Goal: Task Accomplishment & Management: Manage account settings

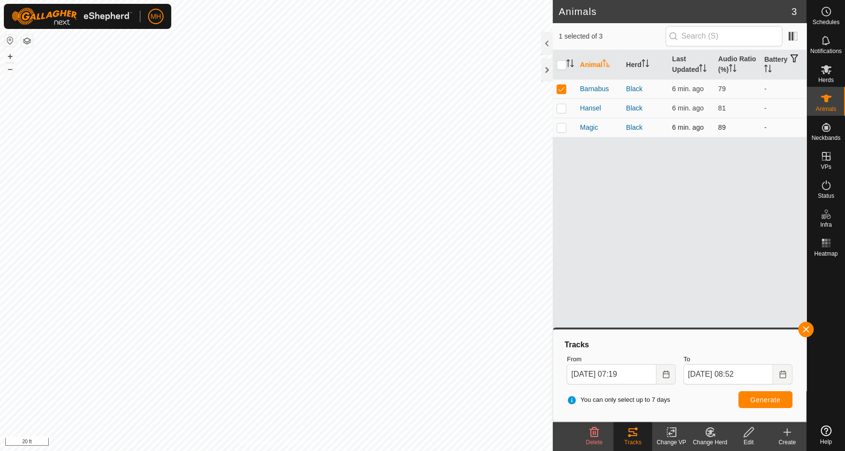
click at [565, 126] on p-checkbox at bounding box center [561, 127] width 10 height 8
checkbox input "true"
click at [559, 86] on p-checkbox at bounding box center [561, 89] width 10 height 8
checkbox input "false"
click at [805, 329] on button "button" at bounding box center [805, 329] width 15 height 15
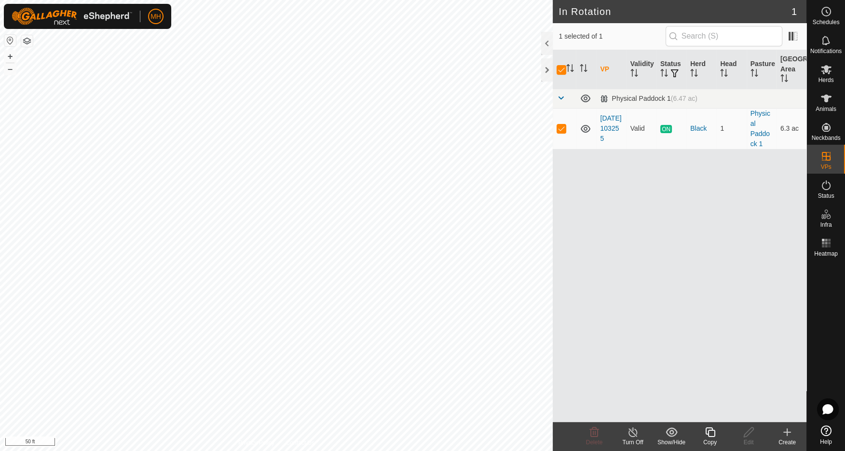
click at [633, 431] on icon at bounding box center [633, 432] width 12 height 12
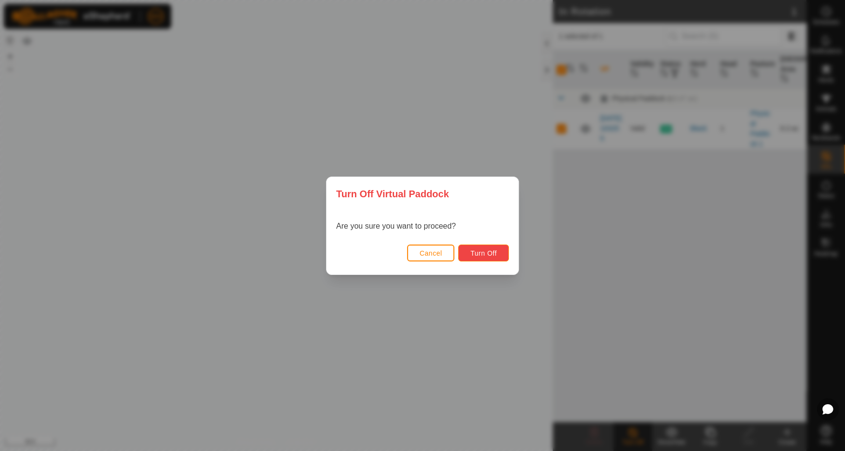
click at [484, 254] on span "Turn Off" at bounding box center [483, 253] width 27 height 8
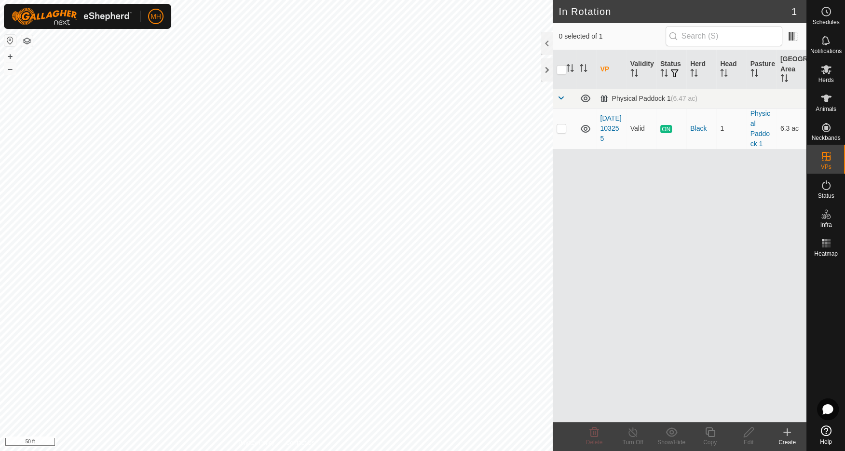
checkbox input "true"
click at [827, 73] on icon at bounding box center [826, 69] width 11 height 9
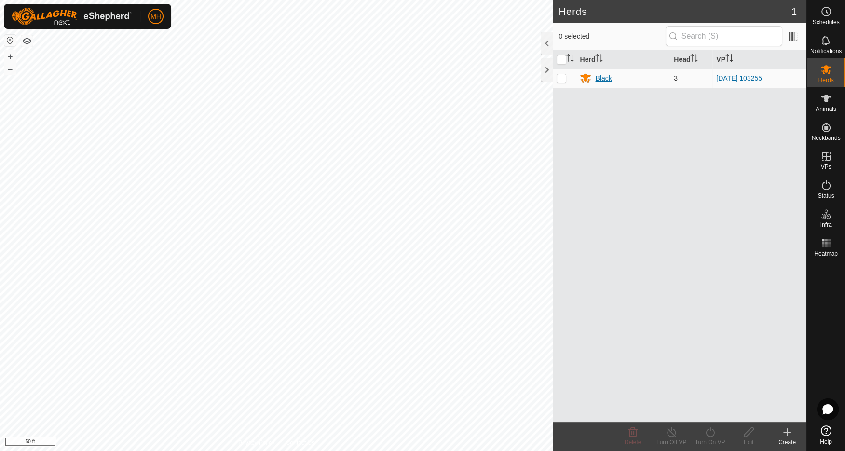
click at [597, 74] on div "Black" at bounding box center [603, 78] width 16 height 10
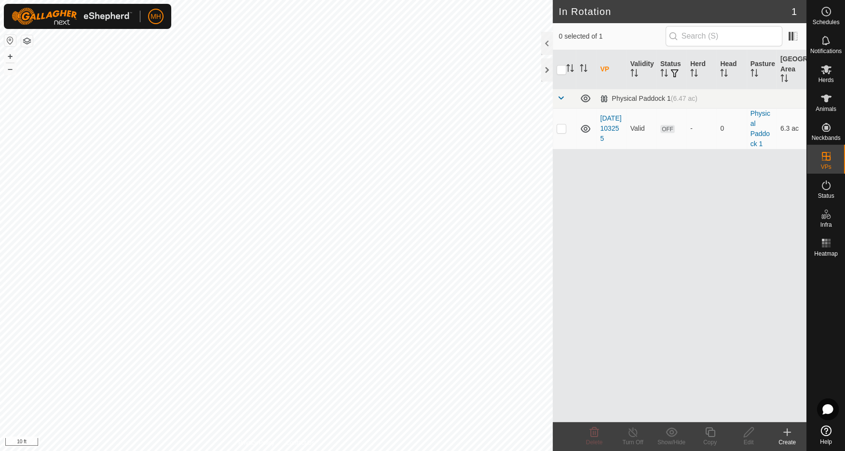
checkbox input "true"
click at [748, 432] on icon at bounding box center [749, 432] width 12 height 12
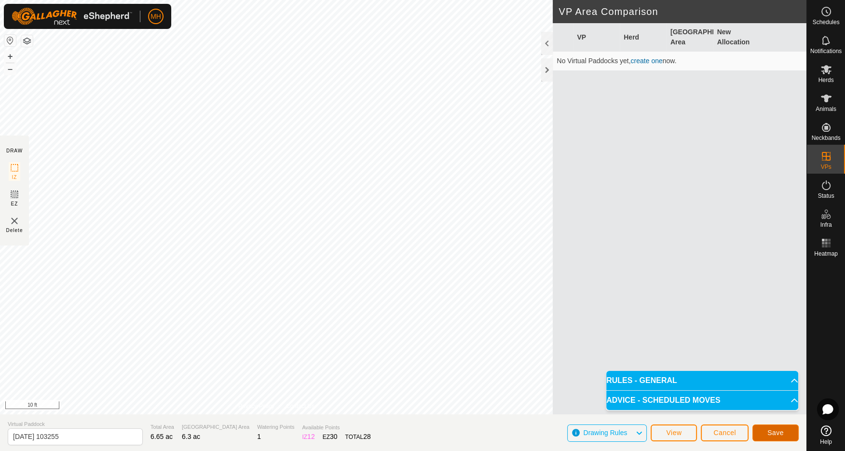
click at [774, 434] on span "Save" at bounding box center [775, 433] width 16 height 8
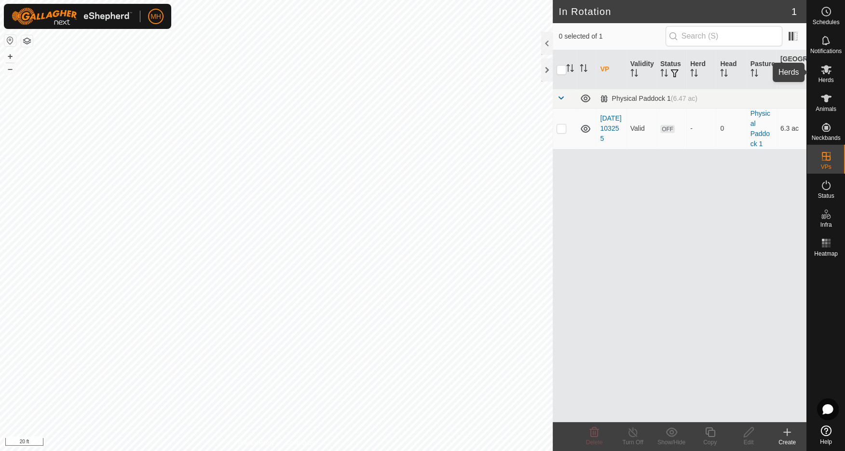
click at [827, 70] on icon at bounding box center [826, 70] width 12 height 12
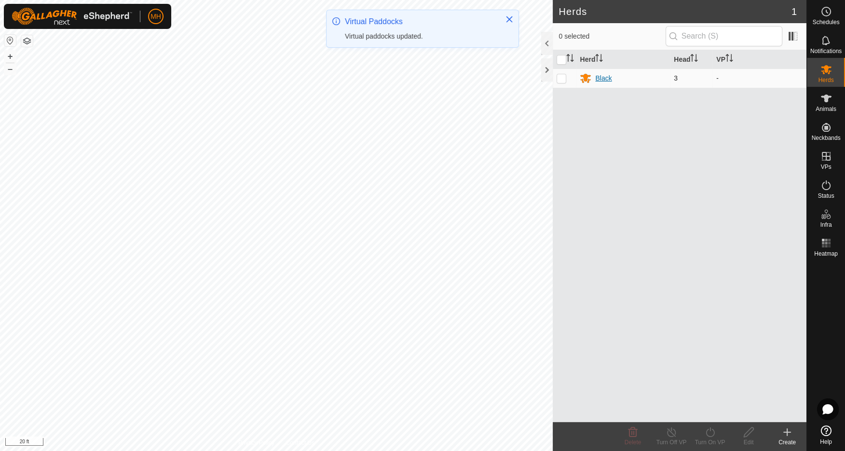
click at [604, 79] on div "Black" at bounding box center [603, 78] width 16 height 10
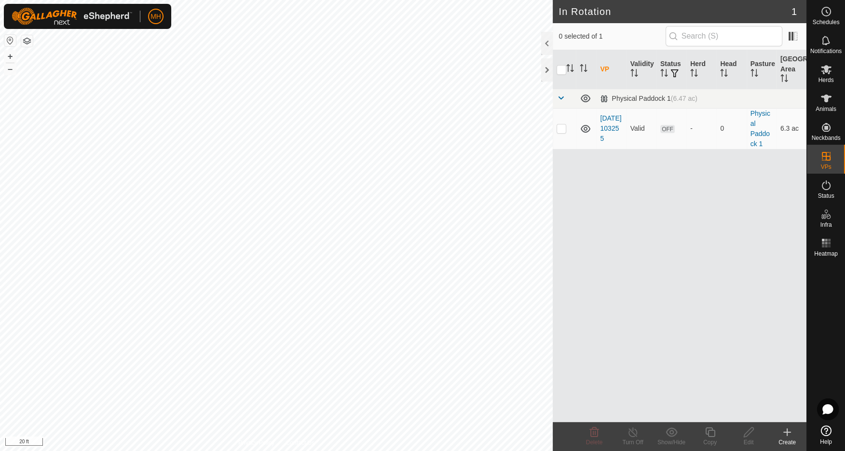
checkbox input "true"
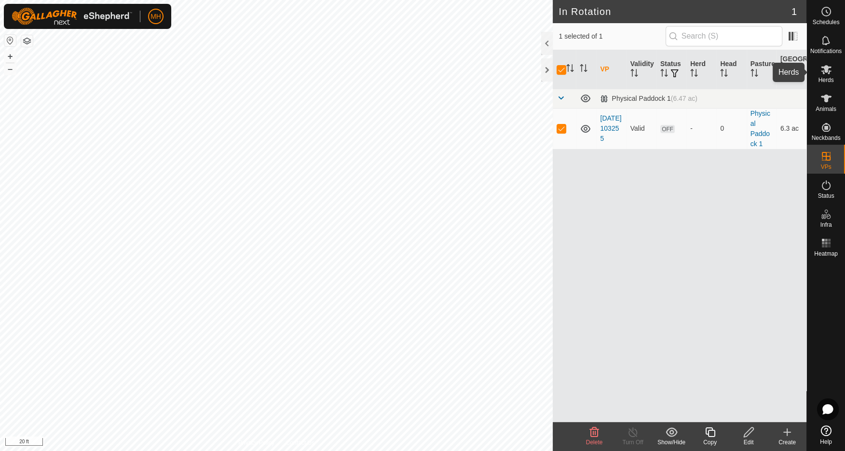
click at [826, 73] on icon at bounding box center [826, 70] width 12 height 12
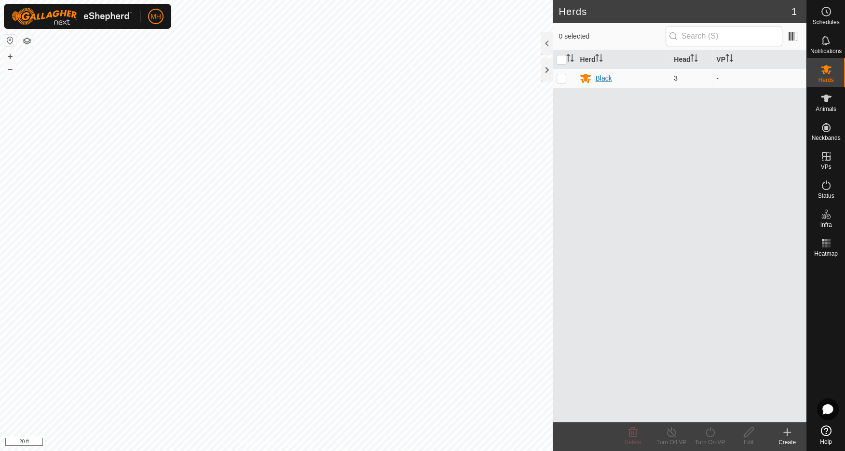
click at [596, 74] on div "Black" at bounding box center [603, 78] width 16 height 10
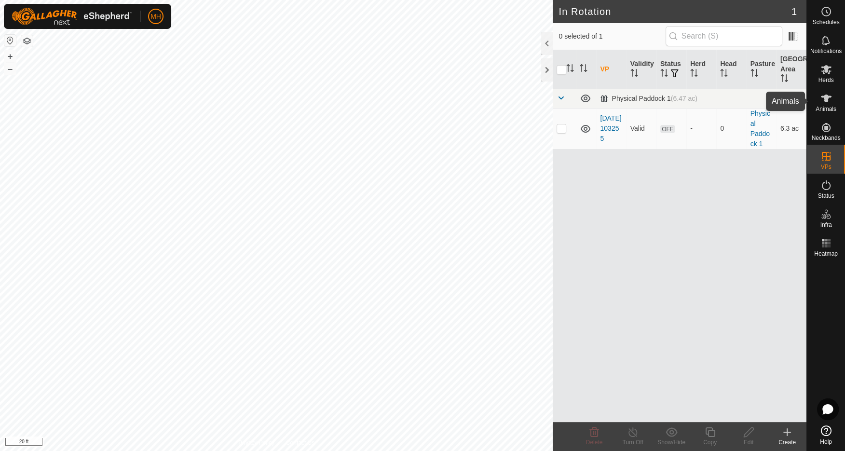
click at [834, 106] on span "Animals" at bounding box center [825, 109] width 21 height 6
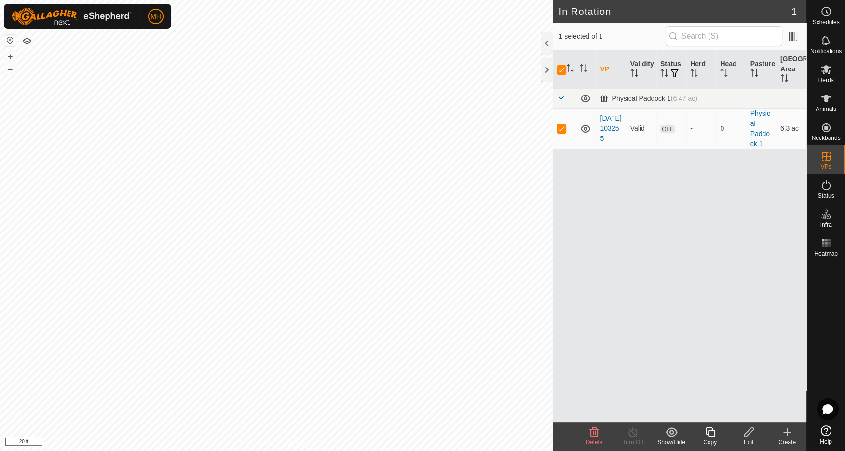
click at [669, 432] on icon at bounding box center [671, 431] width 12 height 9
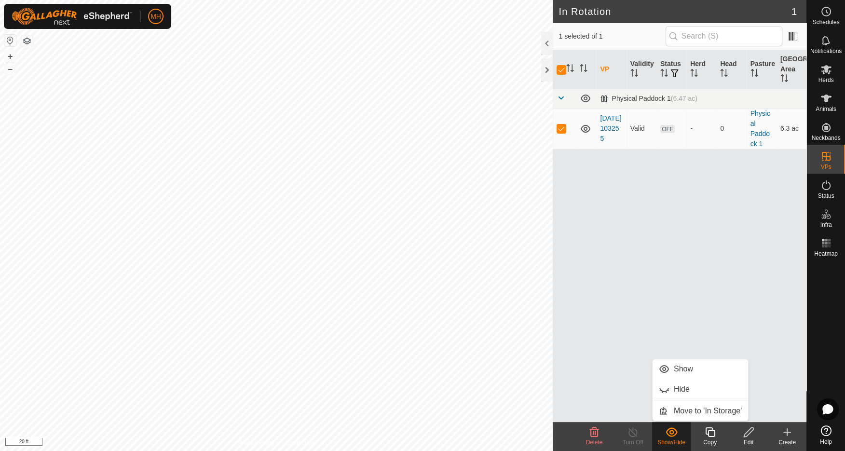
click at [669, 432] on icon at bounding box center [671, 431] width 12 height 9
click at [647, 247] on div "VP Validity Status Herd Head Pasture Grazing Area Physical Paddock 1 (6.47 ac) …" at bounding box center [680, 236] width 254 height 372
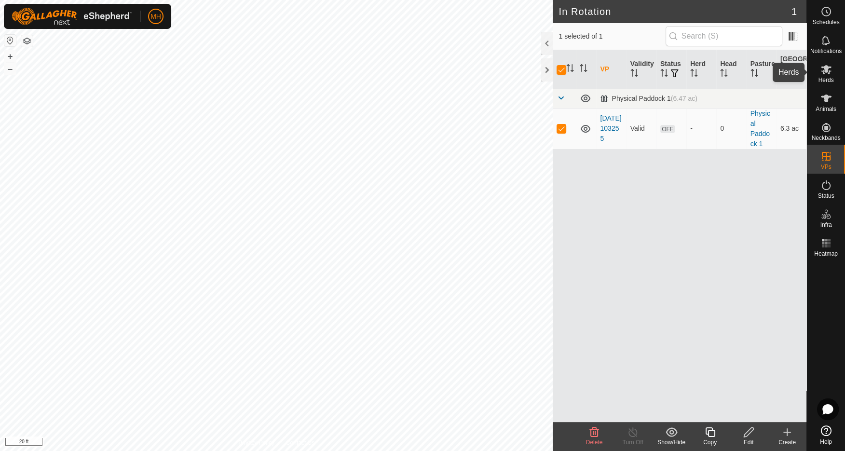
click at [825, 69] on icon at bounding box center [826, 69] width 11 height 9
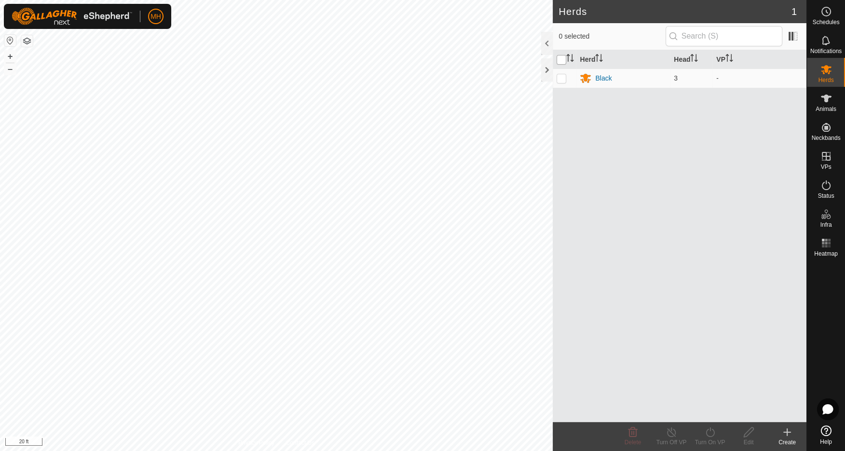
click at [561, 60] on input "checkbox" at bounding box center [561, 60] width 10 height 10
checkbox input "true"
click at [601, 78] on div "Black" at bounding box center [603, 78] width 16 height 10
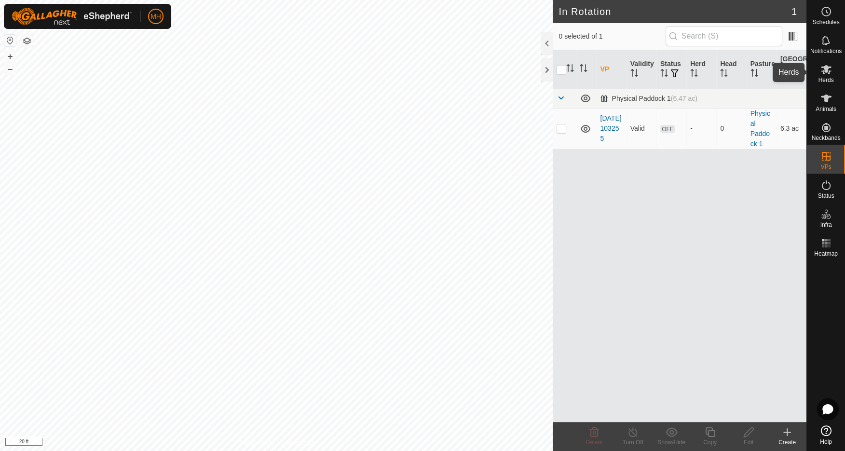
click at [828, 73] on icon at bounding box center [826, 69] width 11 height 9
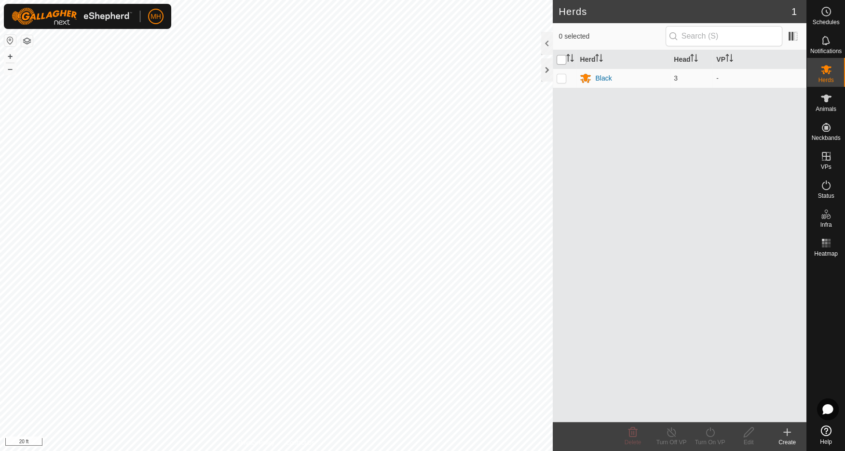
click at [563, 59] on input "checkbox" at bounding box center [561, 60] width 10 height 10
checkbox input "true"
click at [565, 77] on p-checkbox at bounding box center [561, 78] width 10 height 8
checkbox input "false"
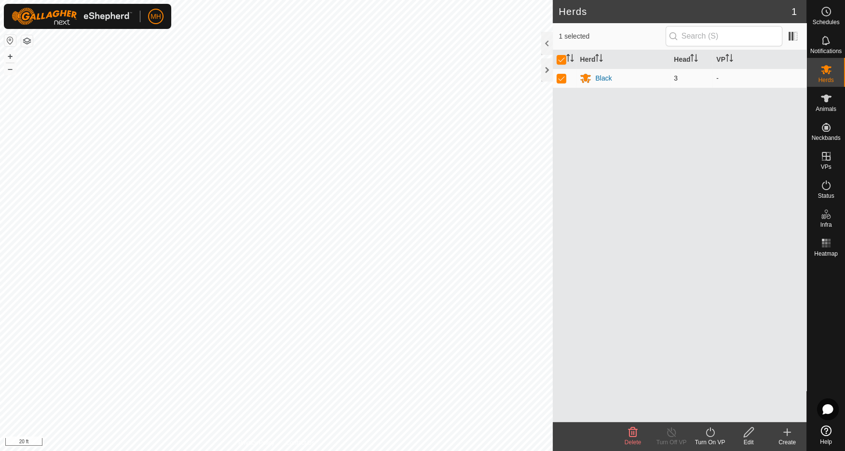
checkbox input "false"
click at [564, 77] on p-checkbox at bounding box center [561, 78] width 10 height 8
checkbox input "true"
click at [592, 78] on div "Black" at bounding box center [623, 78] width 86 height 12
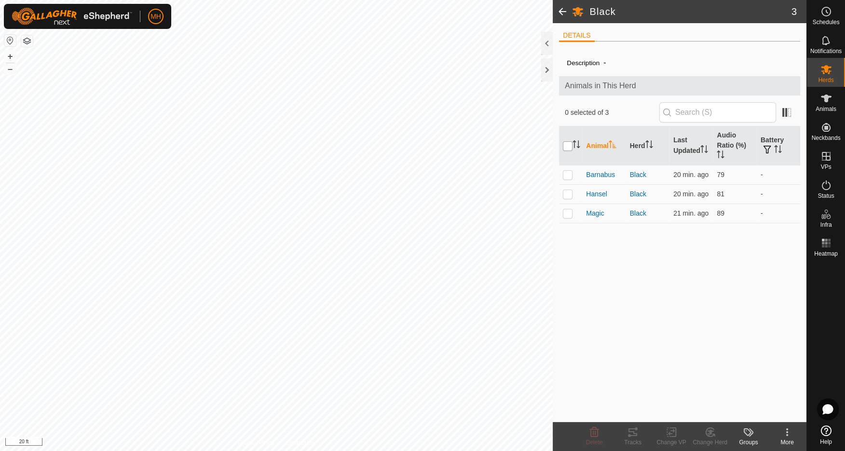
click at [564, 144] on input "checkbox" at bounding box center [568, 146] width 10 height 10
checkbox input "true"
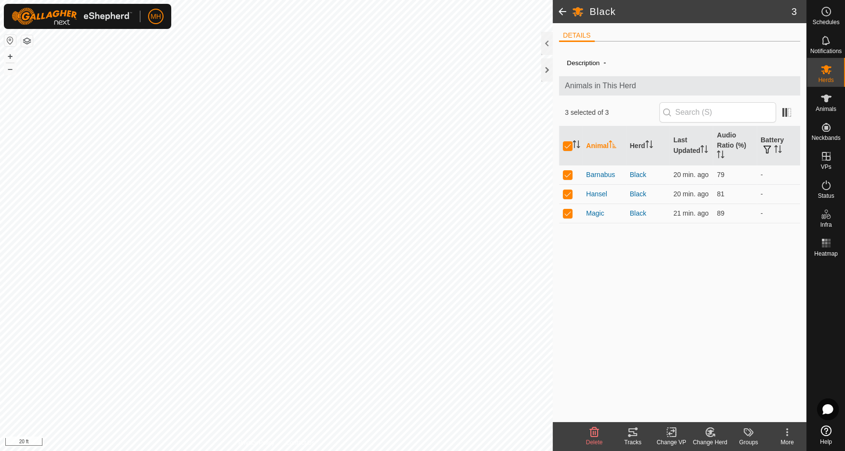
click at [672, 432] on icon at bounding box center [671, 432] width 12 height 12
click at [696, 392] on link "Choose VP..." at bounding box center [699, 390] width 95 height 19
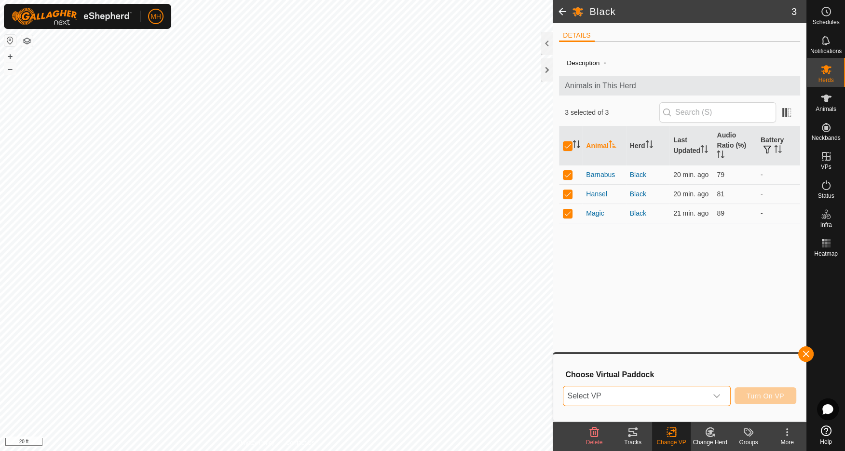
click at [676, 394] on span "Select VP" at bounding box center [634, 395] width 143 height 19
click at [631, 379] on li "2025-08-09 103255 6.3 ac" at bounding box center [647, 376] width 167 height 19
click at [768, 395] on span "Turn On VP" at bounding box center [765, 396] width 38 height 8
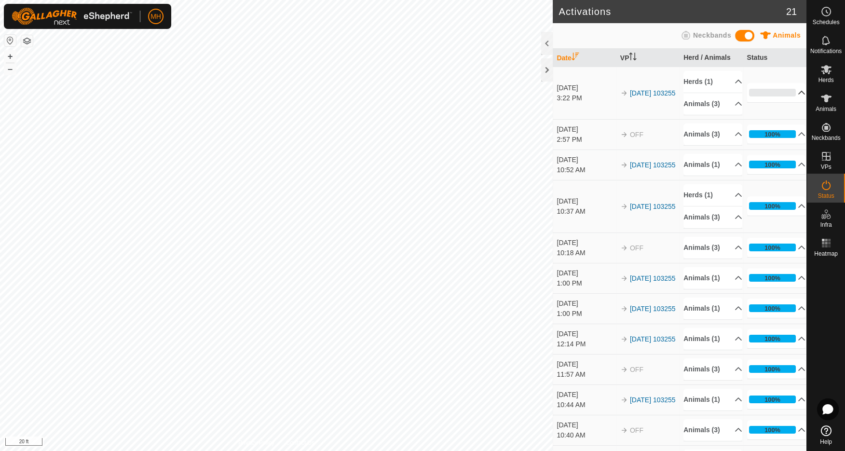
scroll to position [2, 0]
